Goal: Task Accomplishment & Management: Use online tool/utility

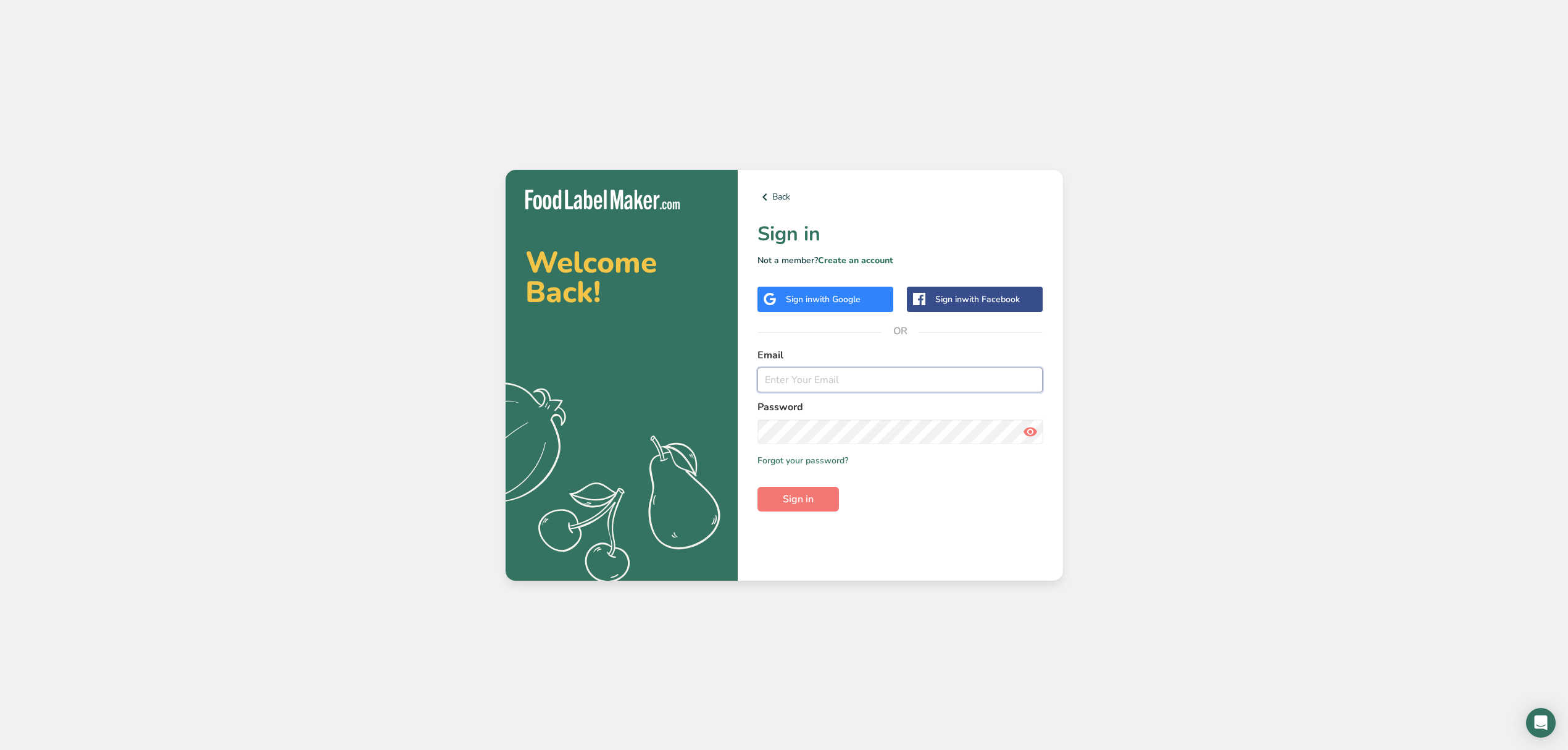
click at [849, 391] on input "email" at bounding box center [900, 379] width 285 height 24
type input "[EMAIL_ADDRESS][DOMAIN_NAME]"
click at [758, 487] on button "Sign in" at bounding box center [798, 499] width 82 height 24
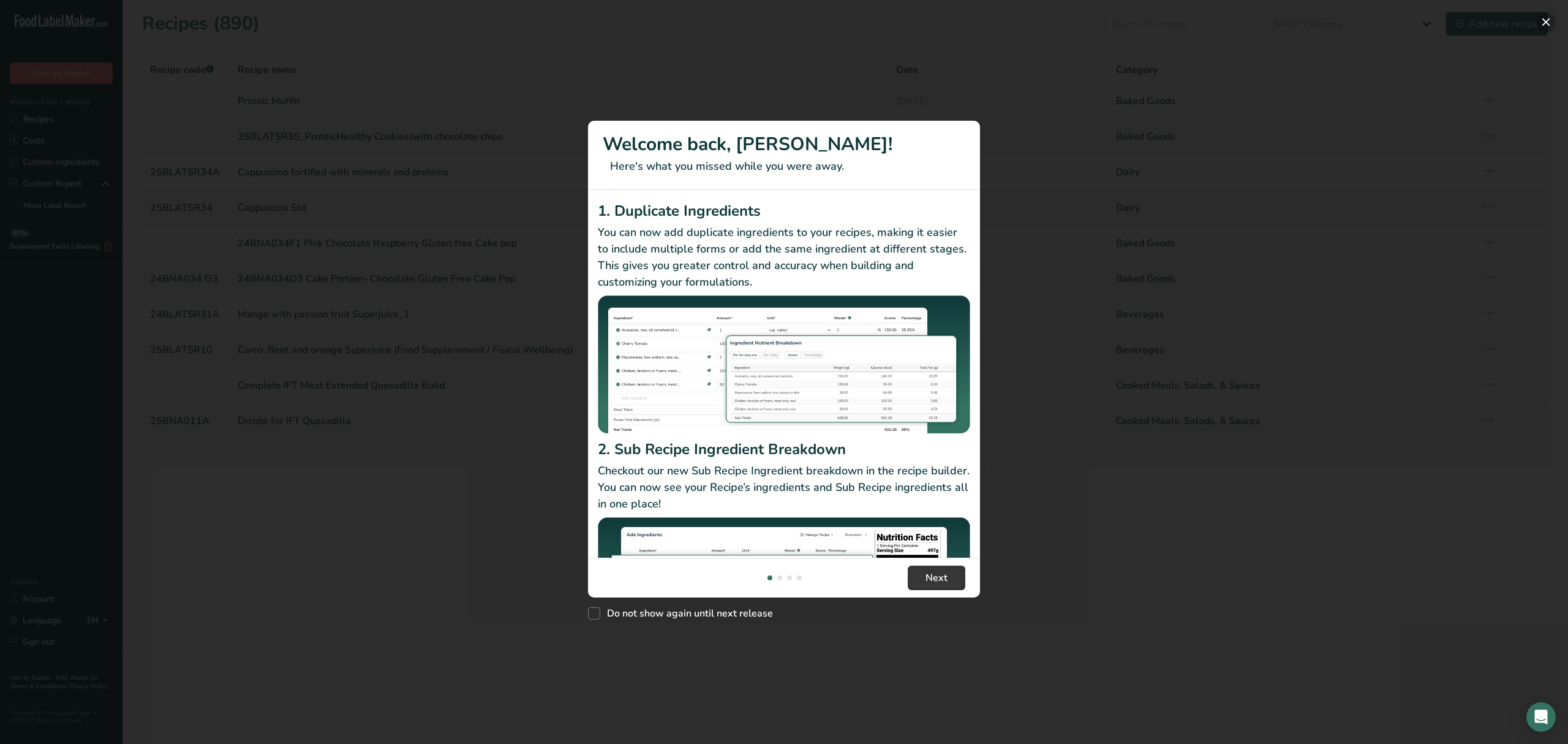
click at [1540, 25] on button "New Features" at bounding box center [1546, 22] width 20 height 20
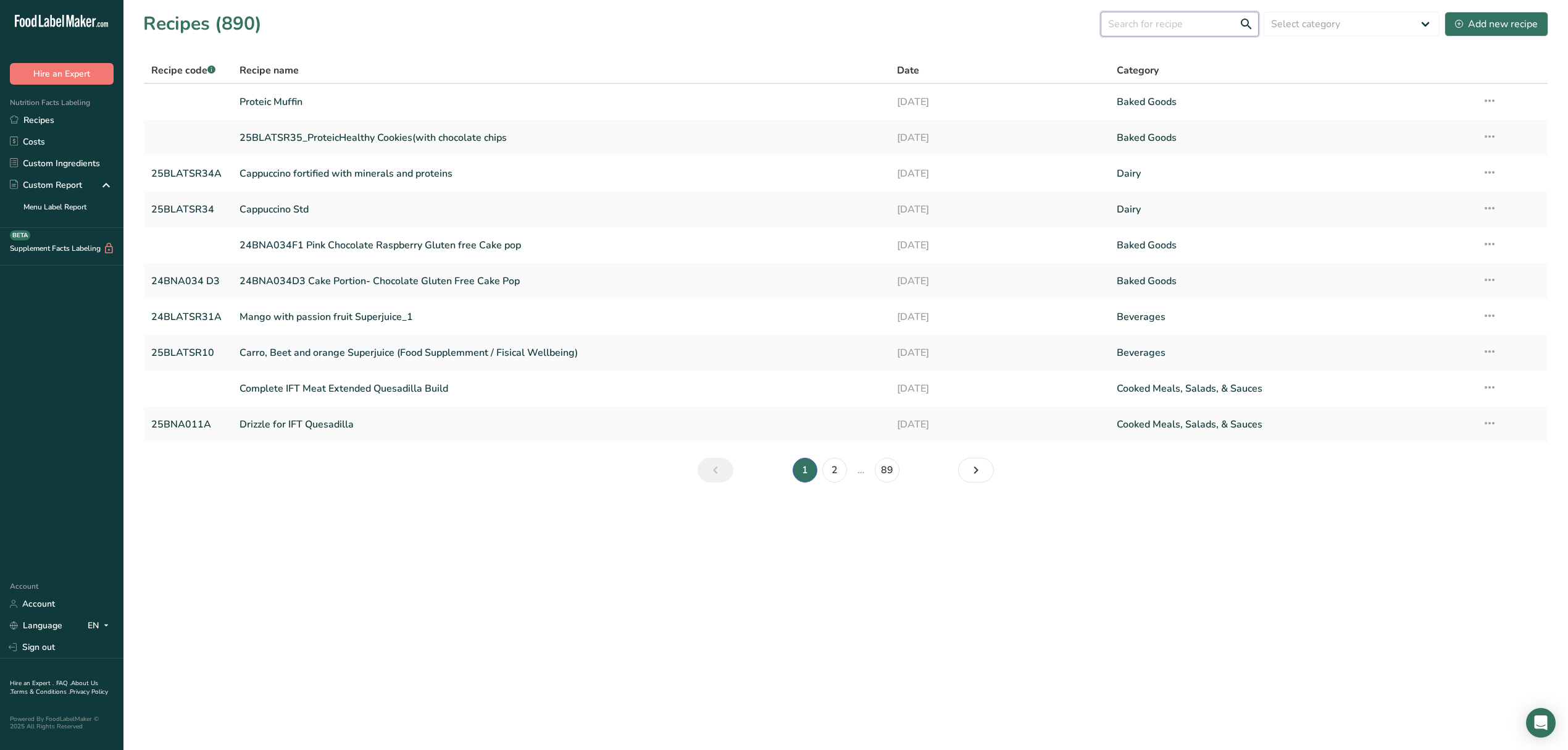
click at [1191, 23] on input "text" at bounding box center [1180, 24] width 158 height 24
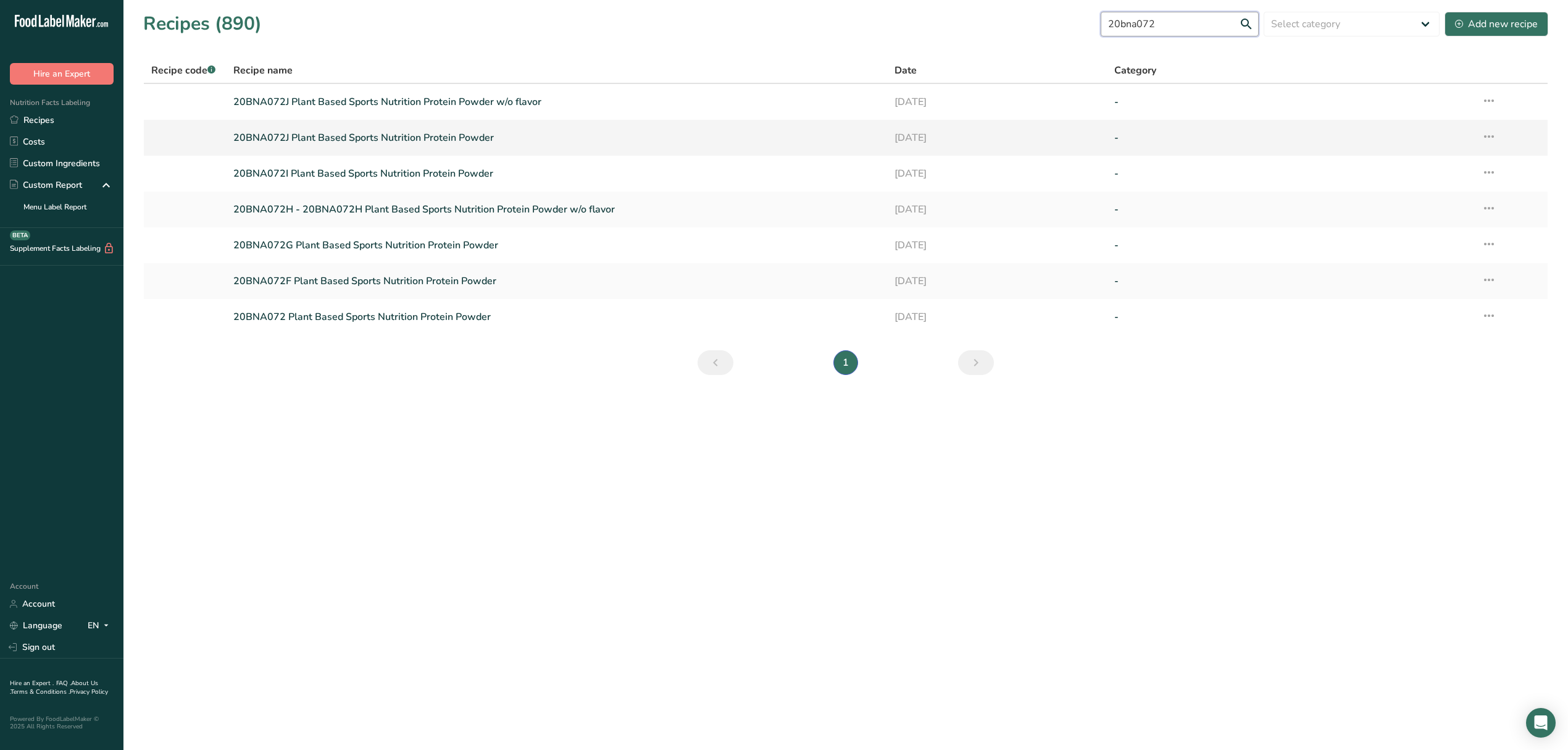
type input "20bna072"
click at [423, 142] on link "20BNA072J Plant Based Sports Nutrition Protein Powder" at bounding box center [556, 138] width 646 height 26
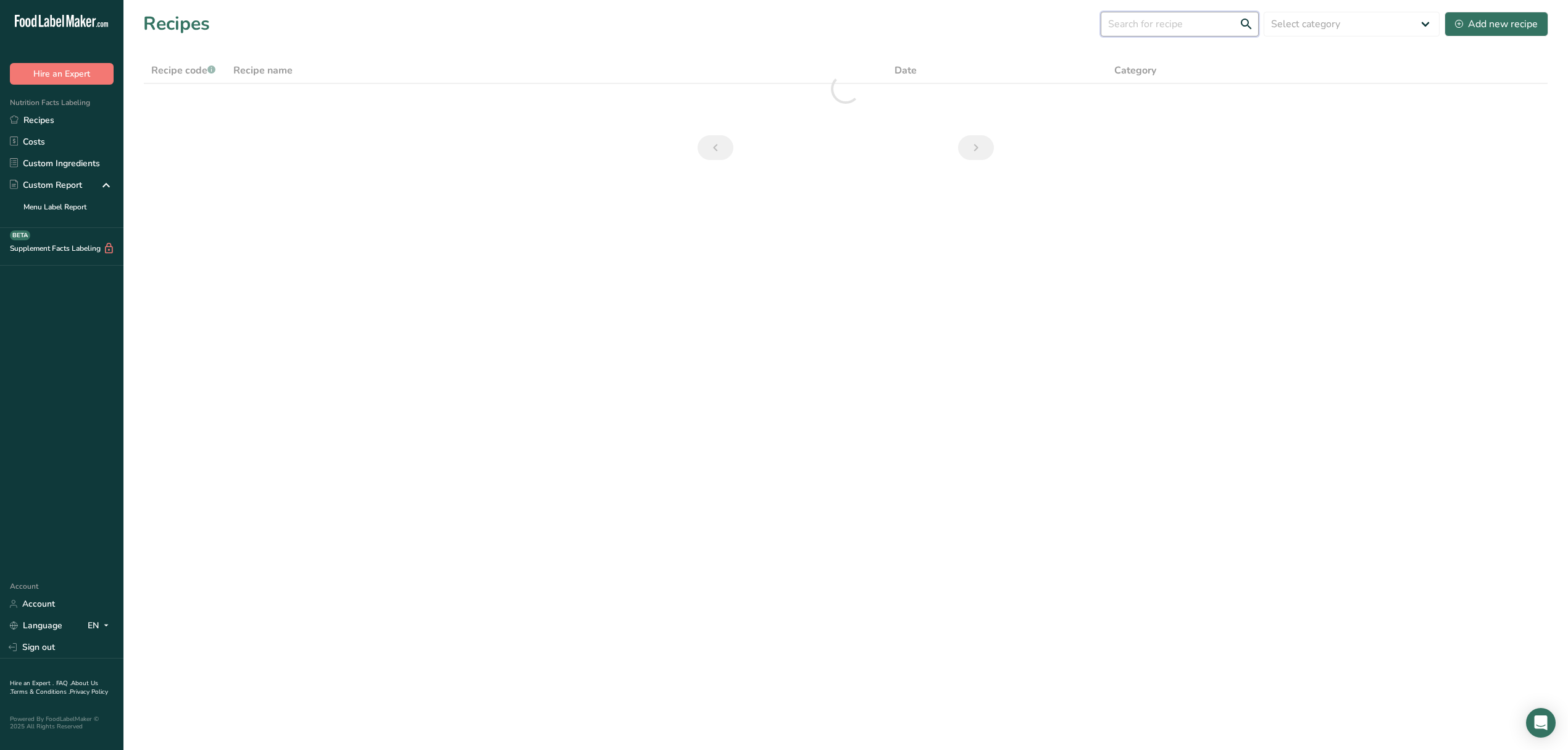
click at [1157, 30] on input "text" at bounding box center [1180, 24] width 158 height 24
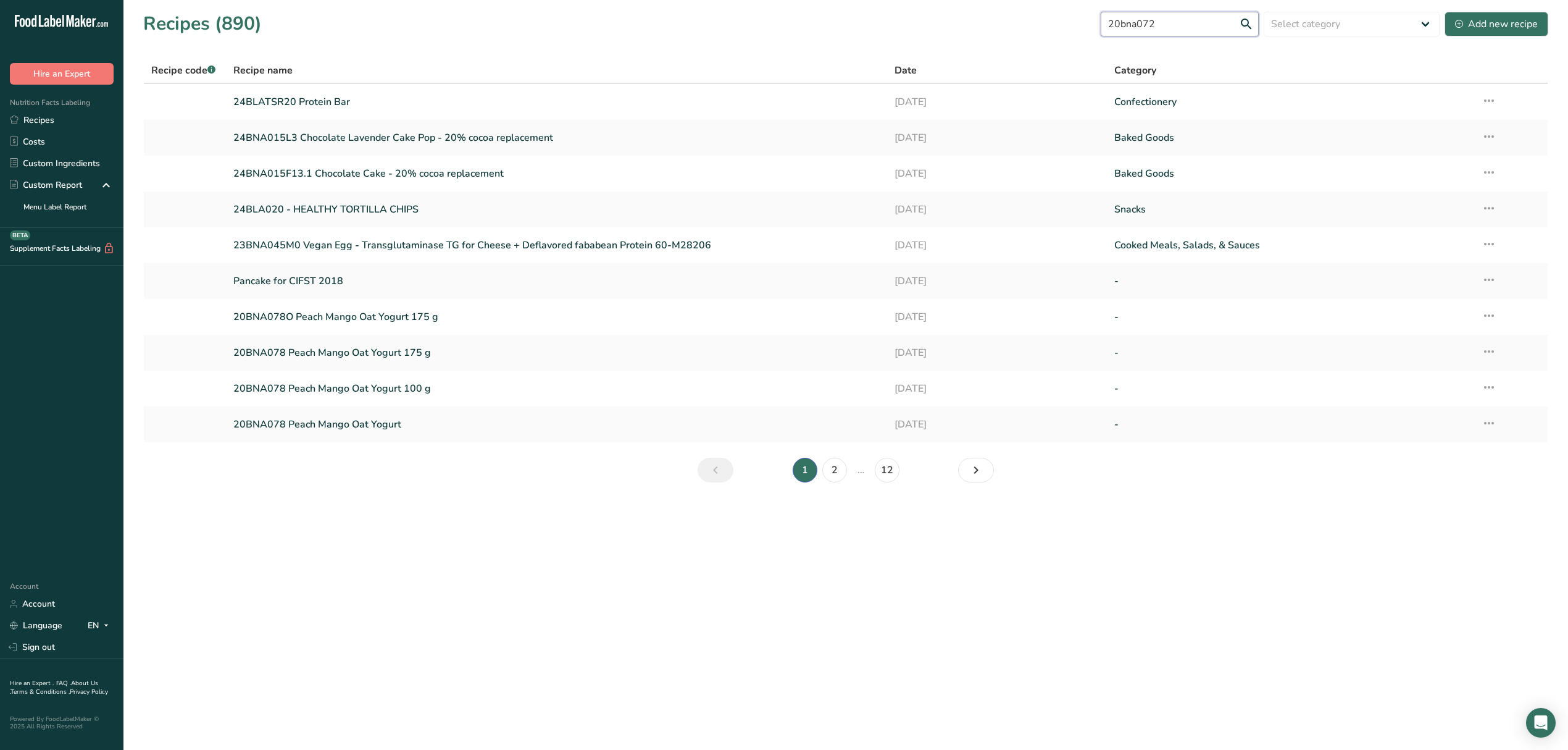
type input "20bna072"
click at [1204, 23] on input "20bna072" at bounding box center [1180, 24] width 158 height 24
click at [40, 112] on link "Recipes" at bounding box center [62, 120] width 123 height 22
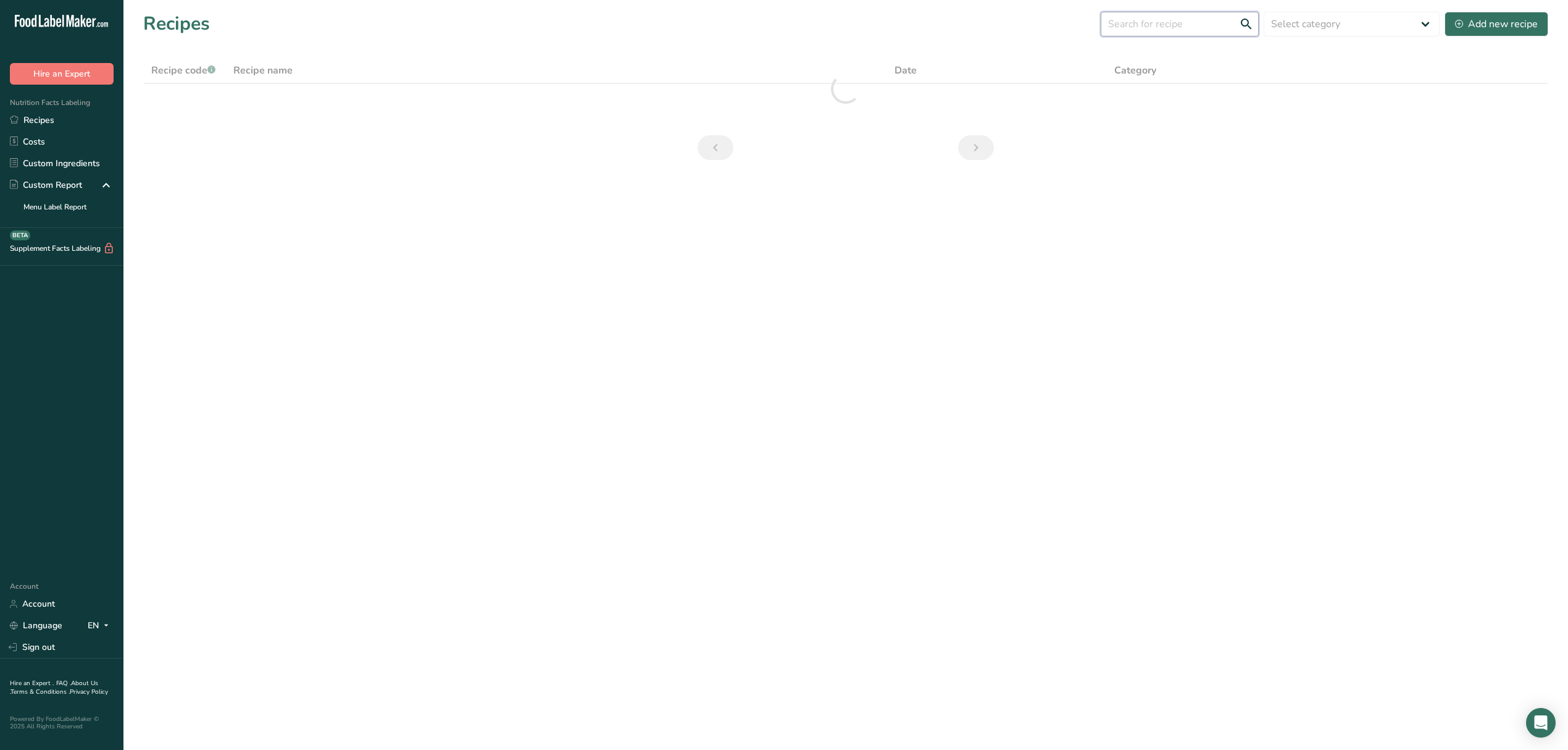
click at [1198, 28] on input "text" at bounding box center [1180, 24] width 158 height 24
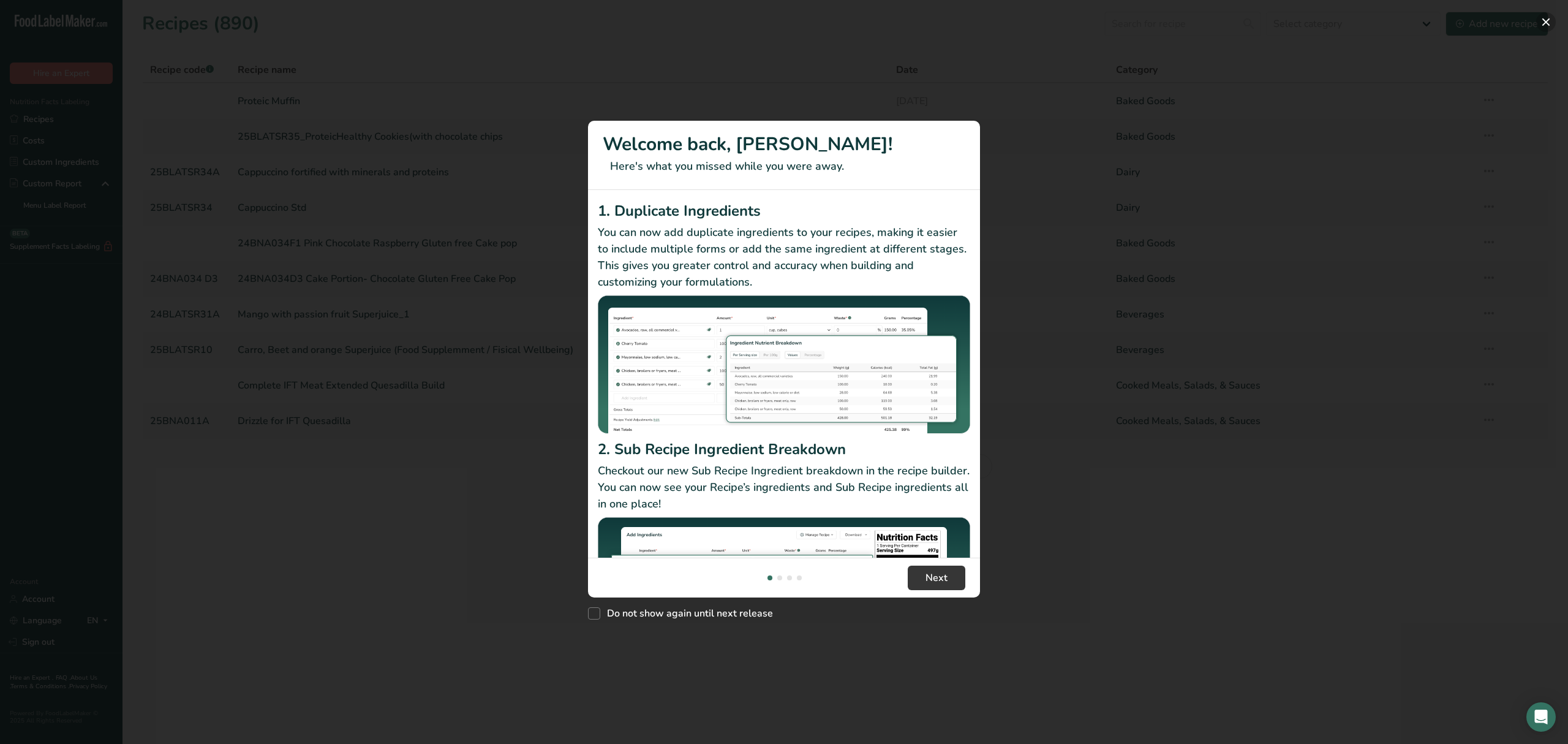
click at [1540, 22] on button "New Features" at bounding box center [1546, 22] width 20 height 20
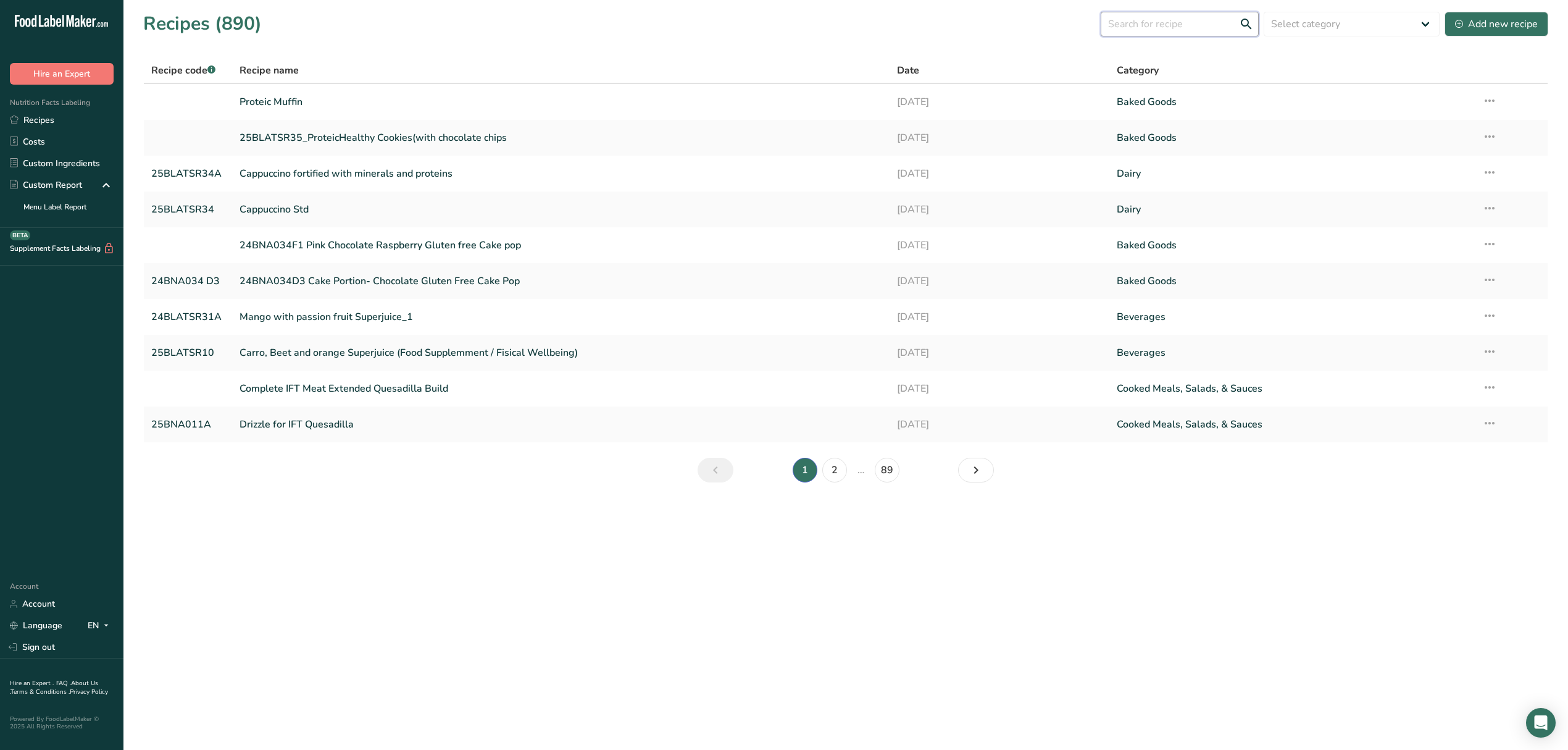
click at [1151, 26] on input "text" at bounding box center [1180, 24] width 158 height 24
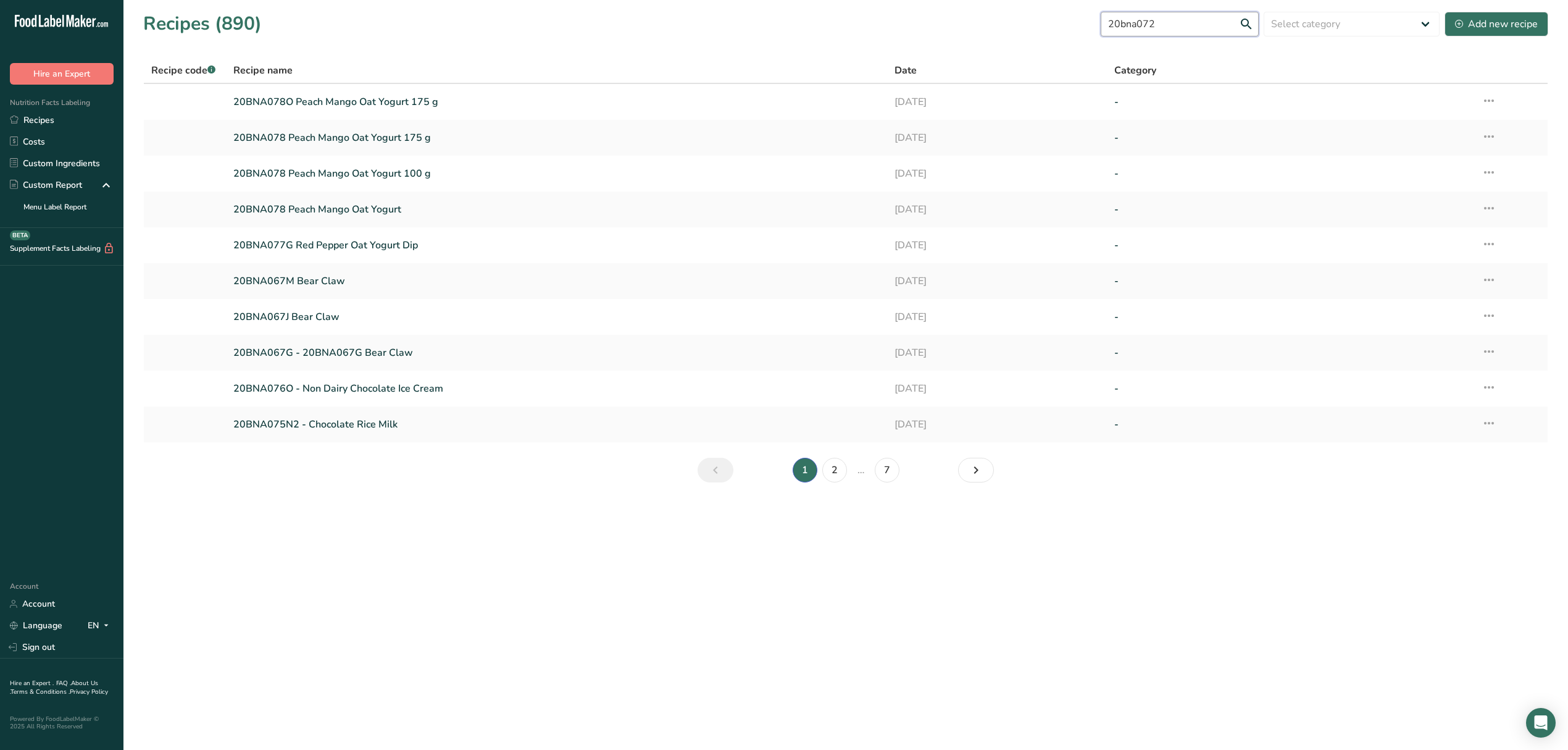
drag, startPoint x: 1204, startPoint y: 18, endPoint x: 1040, endPoint y: 5, distance: 164.5
click at [1040, 5] on section "Recipes (890) 20bna072 Select category All Baked Goods [GEOGRAPHIC_DATA] Confec…" at bounding box center [845, 251] width 1445 height 502
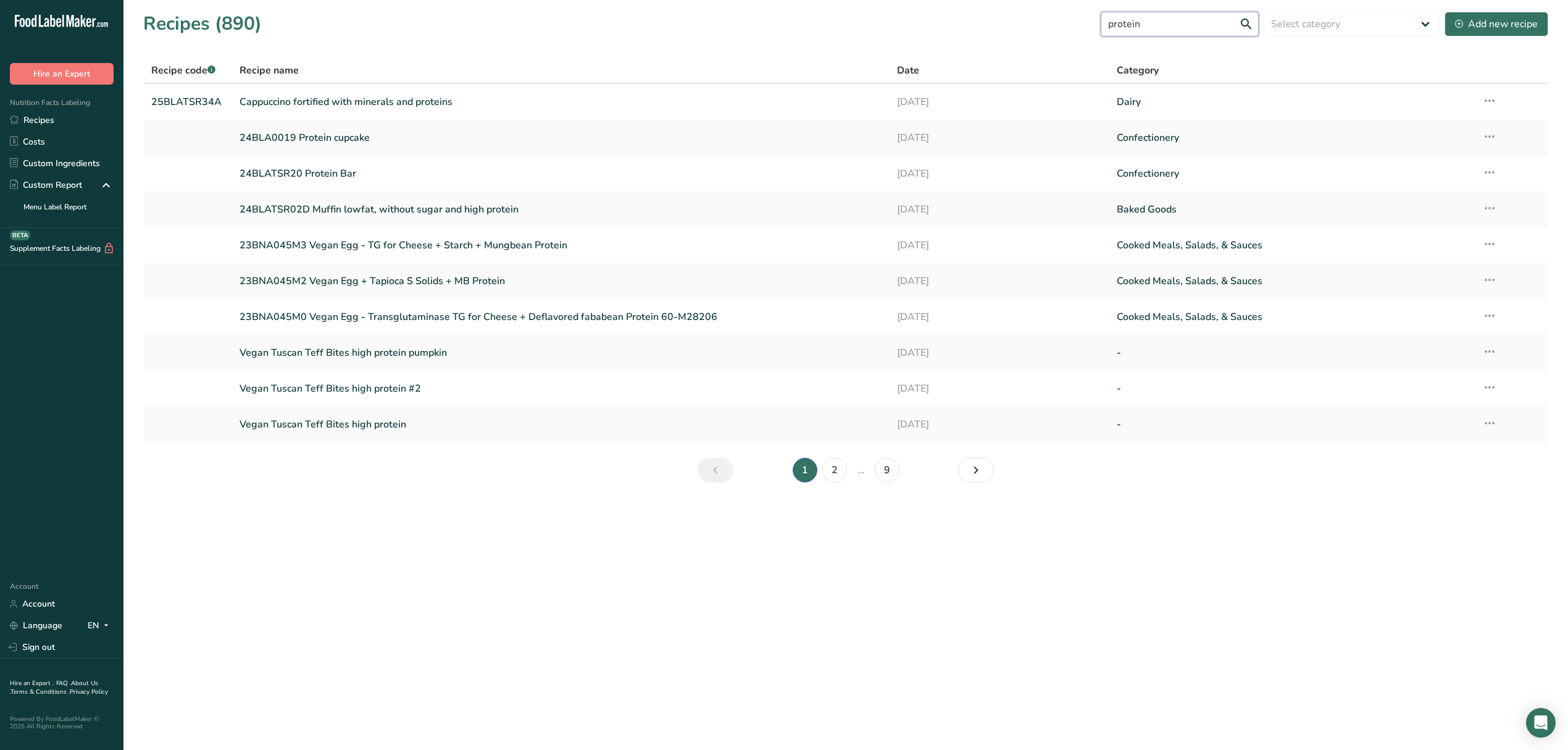
drag, startPoint x: 1170, startPoint y: 30, endPoint x: 1046, endPoint y: 21, distance: 124.3
click at [1046, 21] on div "Recipes (890) protein Select category All Baked Goods [GEOGRAPHIC_DATA] Confect…" at bounding box center [845, 23] width 1405 height 28
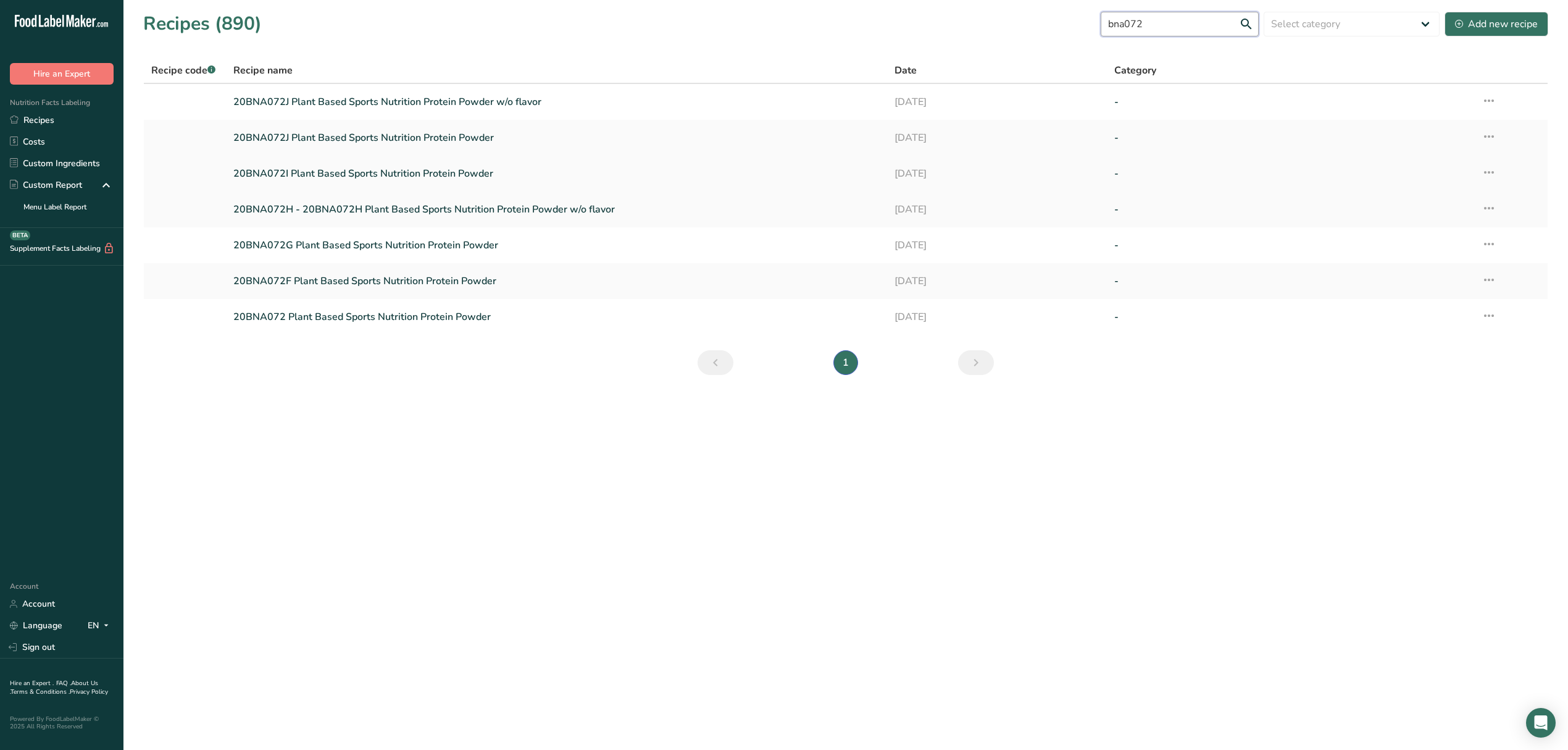
type input "bna072"
click at [351, 172] on link "20BNA072I Plant Based Sports Nutrition Protein Powder" at bounding box center [556, 174] width 646 height 26
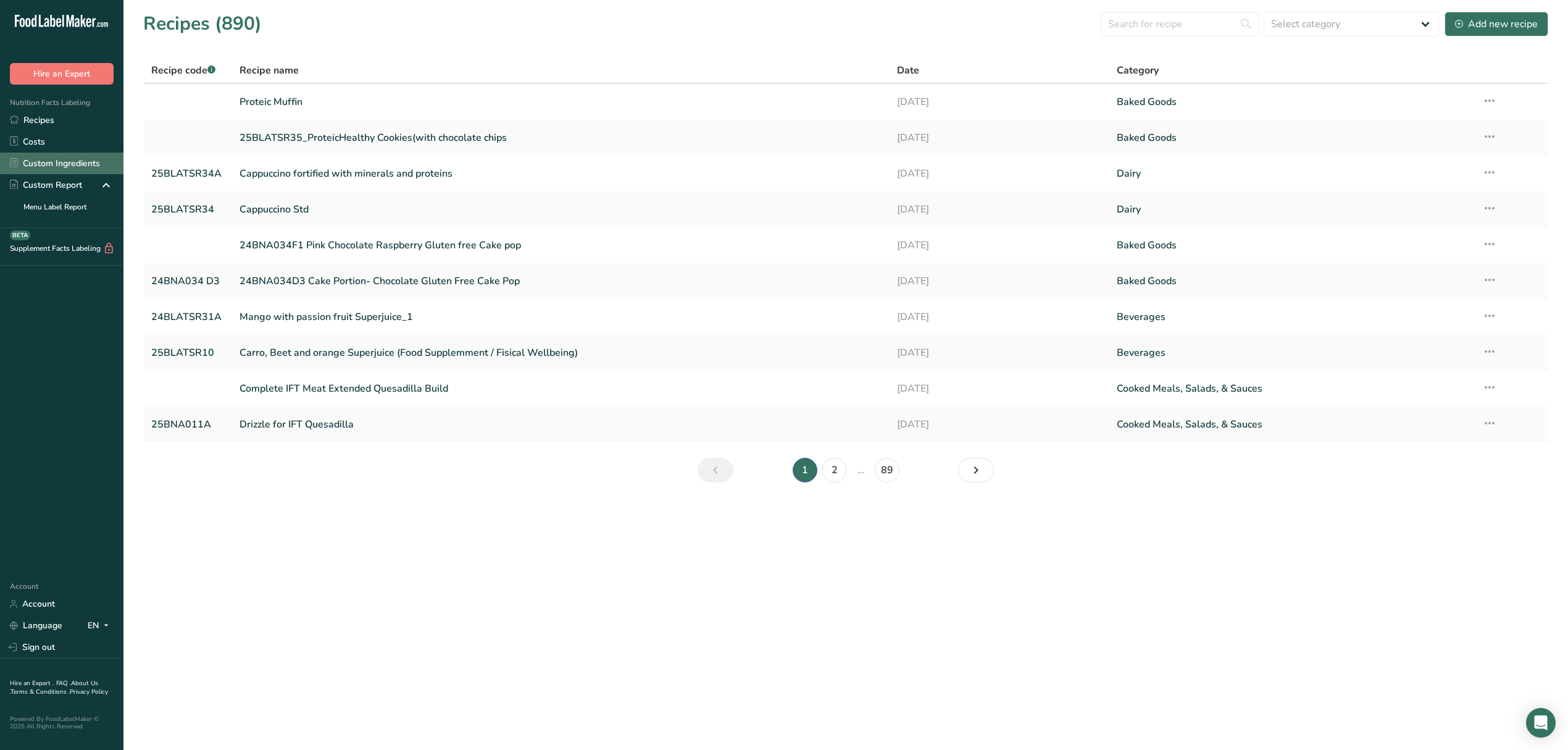
click at [59, 163] on link "Custom Ingredients" at bounding box center [62, 163] width 123 height 22
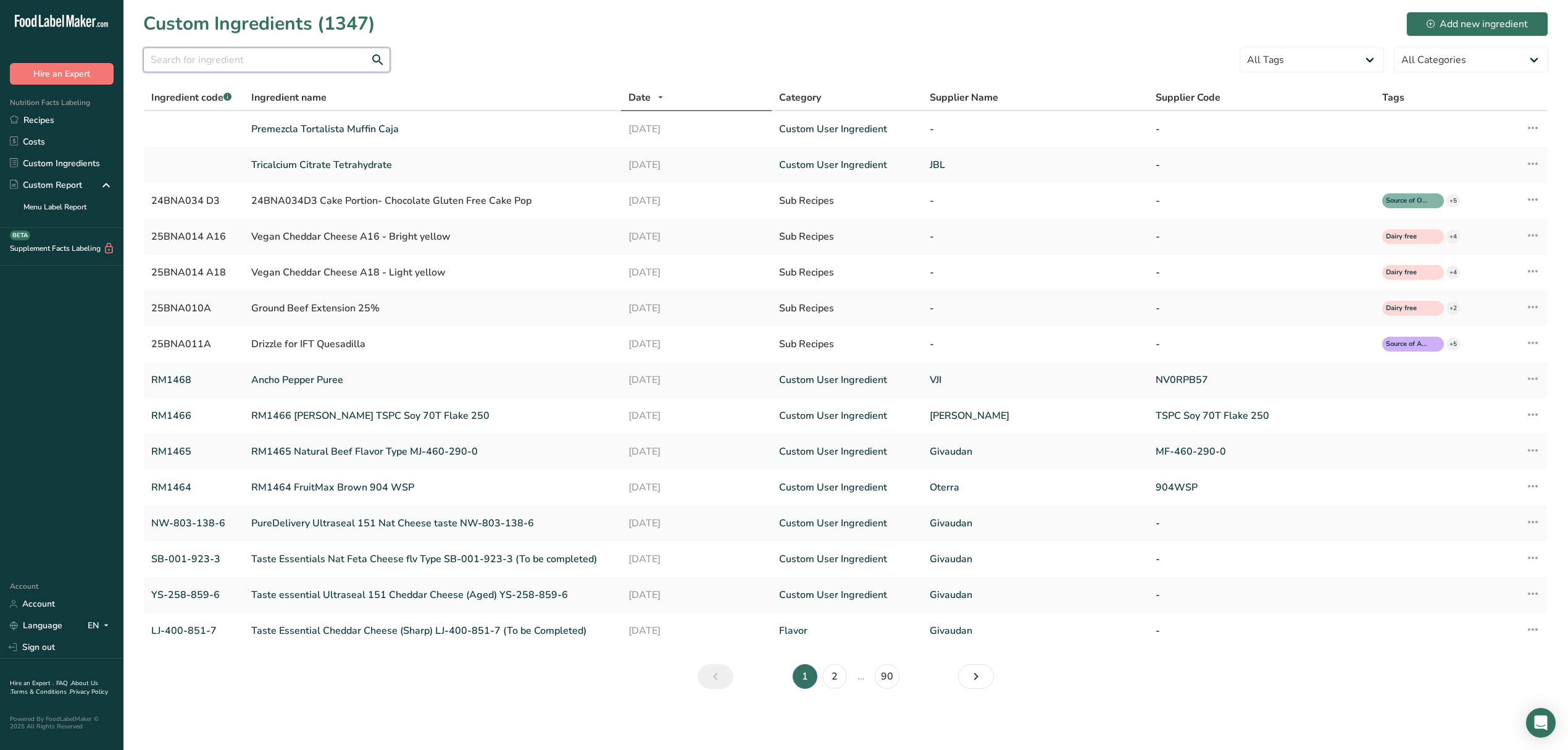
click at [277, 67] on input "text" at bounding box center [266, 60] width 247 height 24
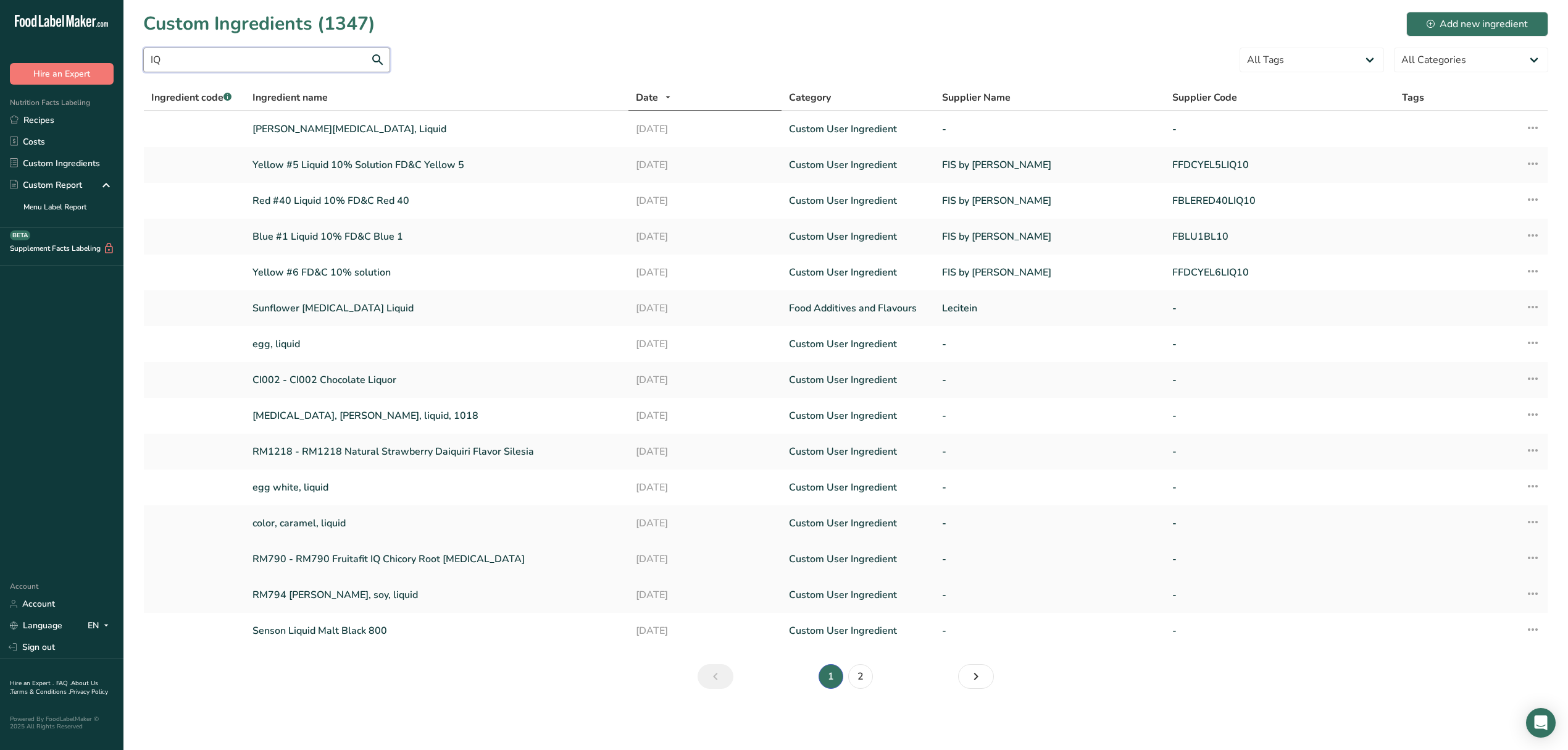
type input "IQ"
click at [369, 559] on link "RM790 - RM790 Fruitafit IQ Chicory Root [MEDICAL_DATA]" at bounding box center [436, 558] width 368 height 15
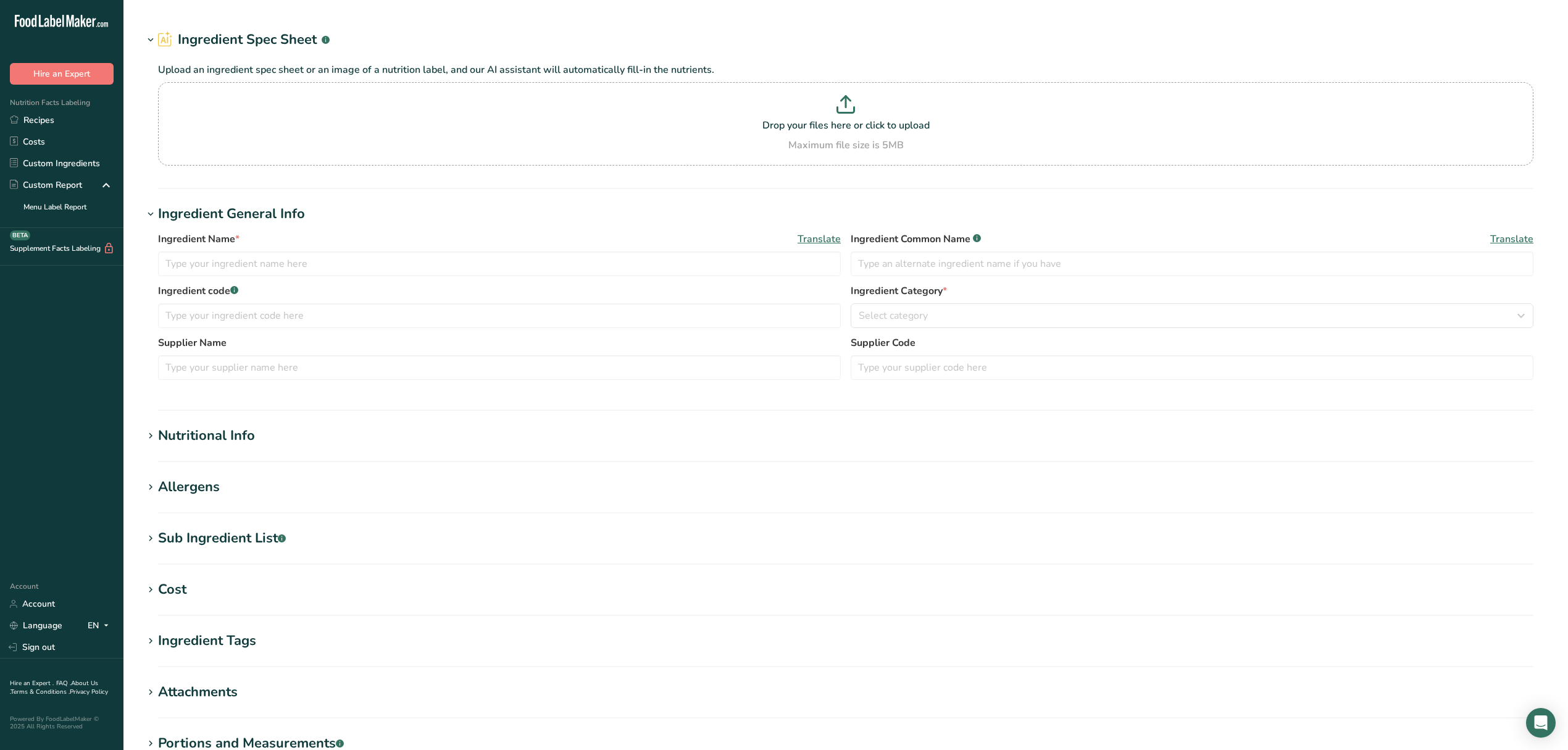
type input "RM790 - RM790 Fruitafit IQ Chicory Root [MEDICAL_DATA]"
type input "Fruitafit IQ Chicory Root [MEDICAL_DATA]"
type input "100"
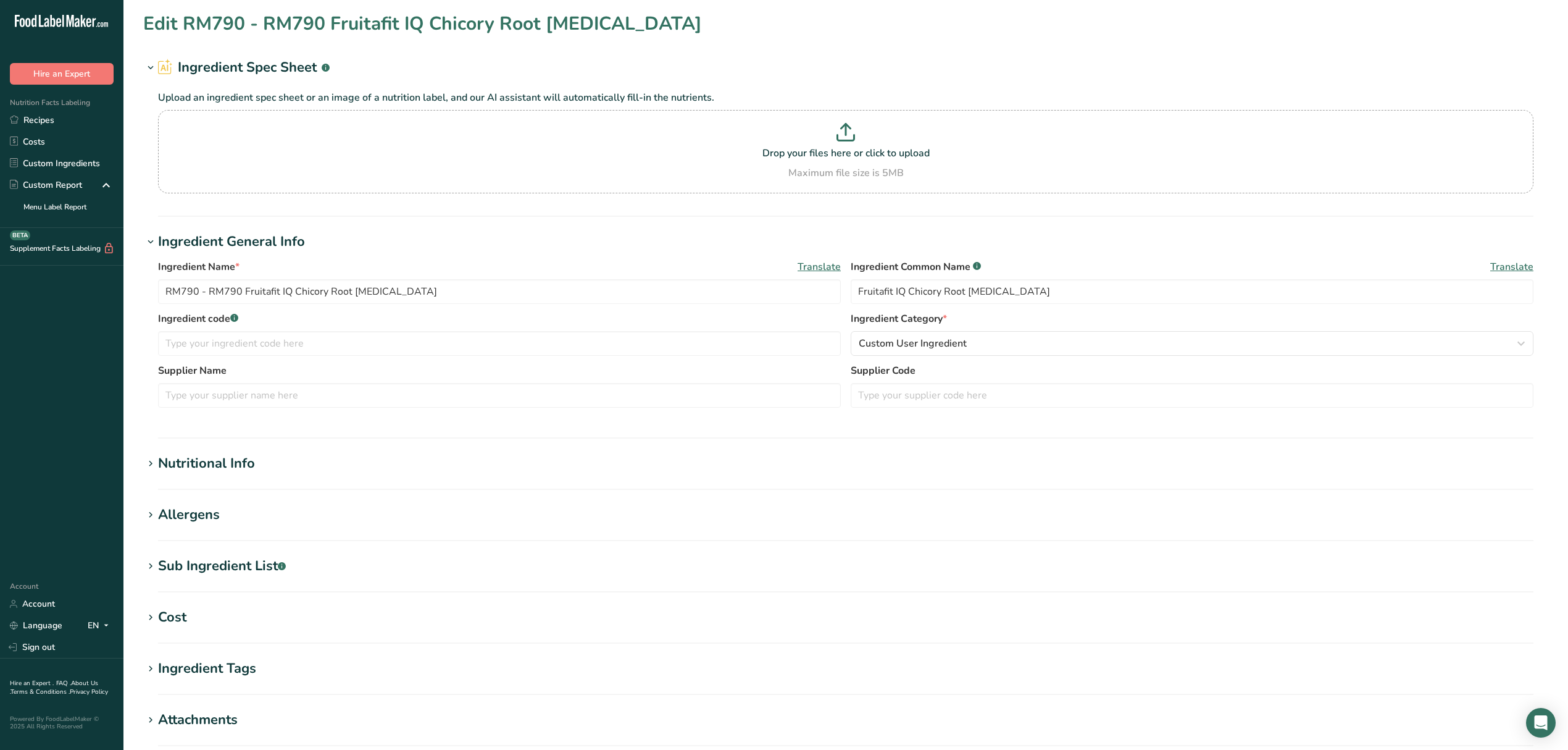
click at [148, 463] on icon at bounding box center [150, 464] width 11 height 17
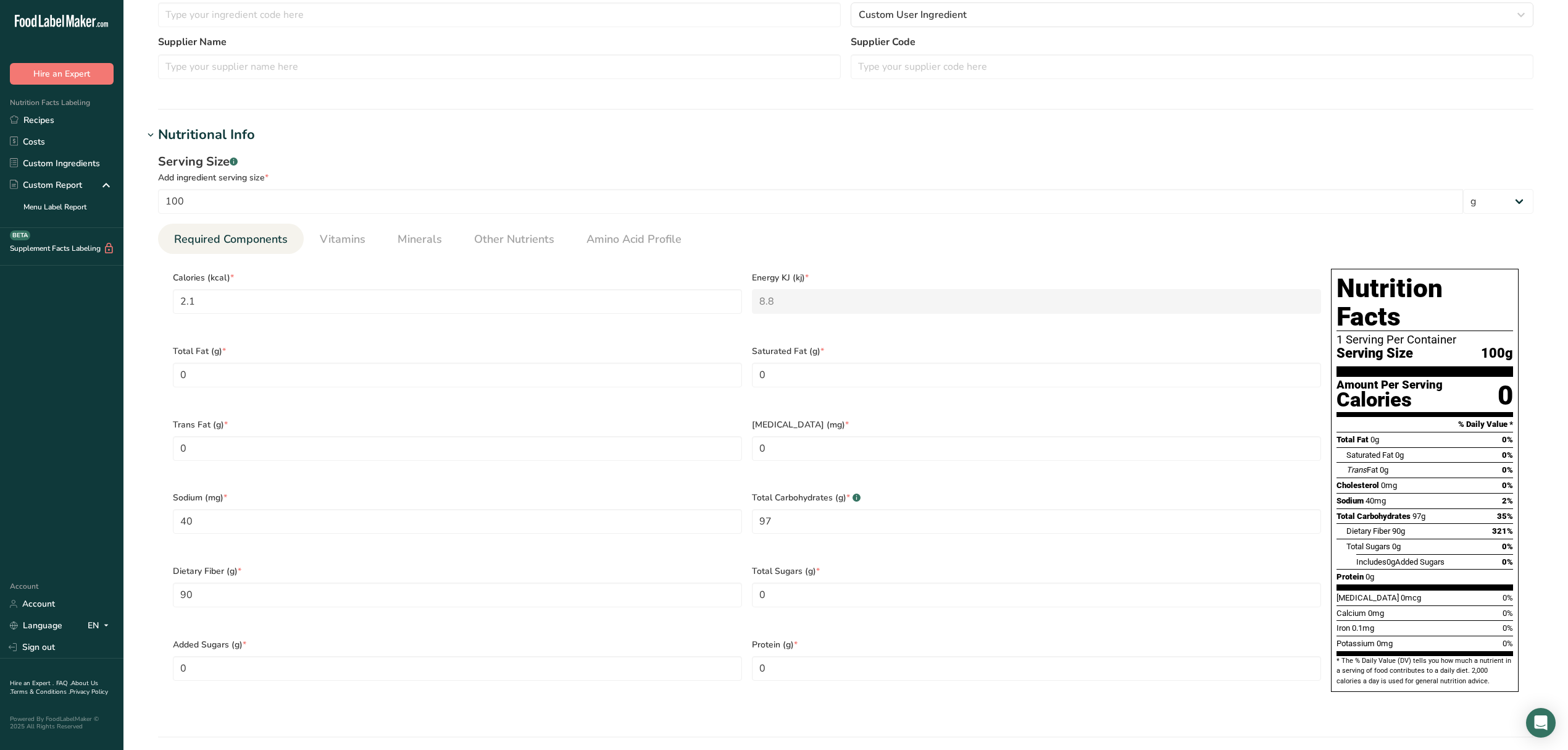
scroll to position [329, 0]
